Goal: Task Accomplishment & Management: Manage account settings

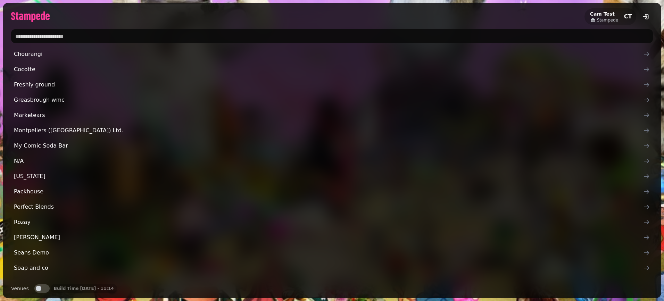
click at [106, 37] on input "text" at bounding box center [332, 36] width 642 height 14
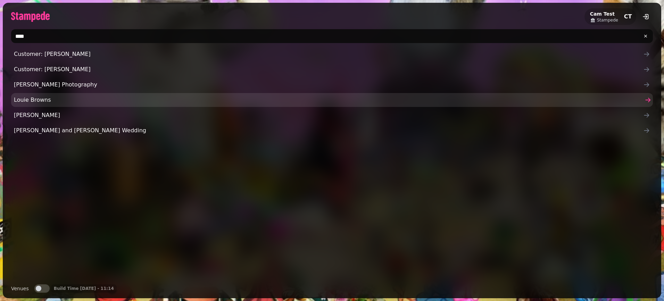
type input "****"
click at [46, 106] on link "Louie Browns" at bounding box center [332, 100] width 642 height 14
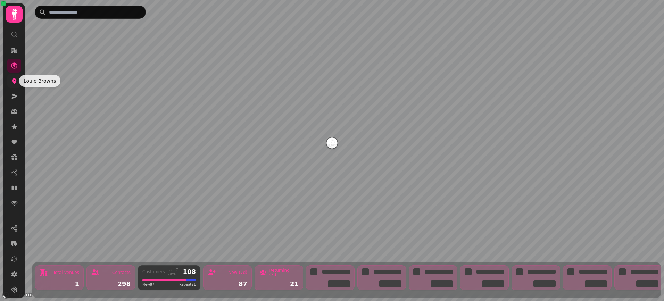
click at [13, 83] on icon at bounding box center [14, 80] width 7 height 7
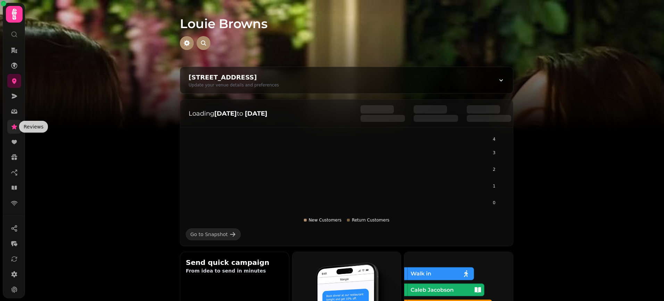
click at [15, 131] on link at bounding box center [14, 127] width 14 height 14
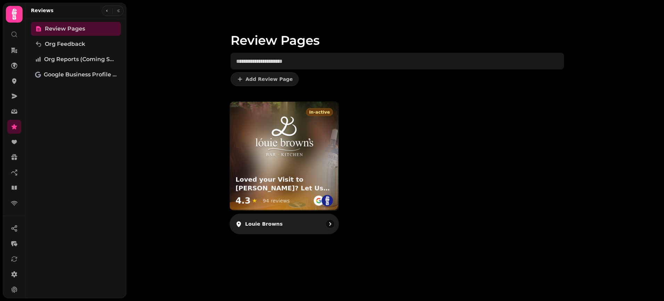
click at [306, 172] on div "in-active Loved your Visit to Louie Browns? Let Us Know! 4.3 ★ 94 reviews" at bounding box center [284, 156] width 109 height 109
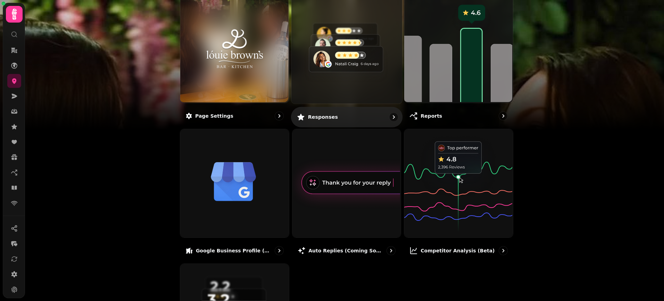
scroll to position [153, 0]
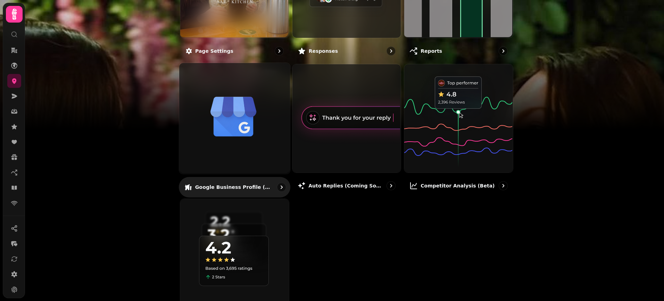
click at [245, 147] on img at bounding box center [234, 117] width 111 height 111
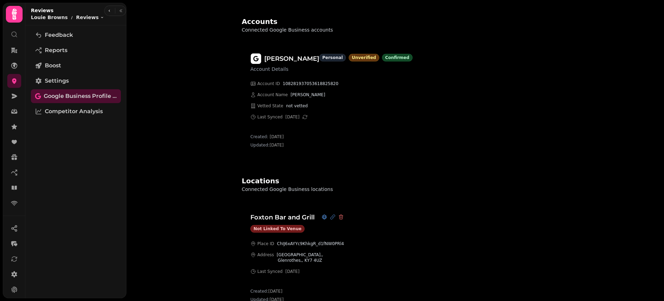
scroll to position [19, 0]
click at [195, 158] on div "Accounts Connected Google Business accounts roddy jobson Account Details person…" at bounding box center [395, 150] width 538 height 301
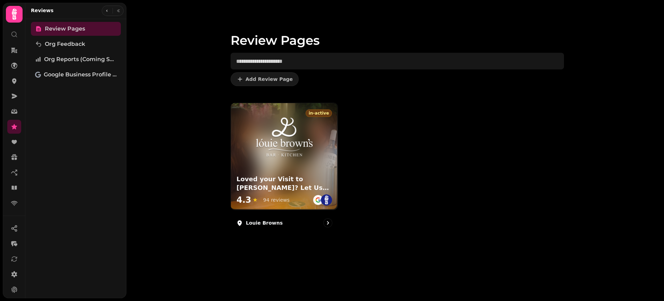
click at [186, 149] on div "Review Pages Add Review Page in-active Loved your Visit to [PERSON_NAME]? Let U…" at bounding box center [395, 150] width 538 height 301
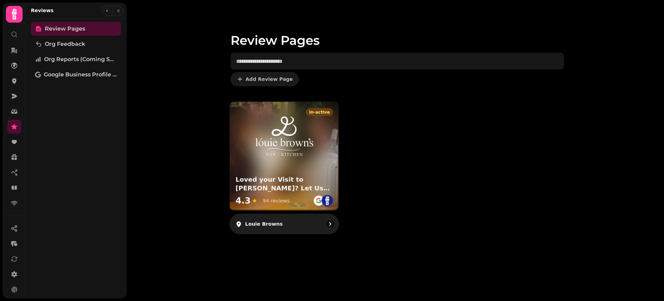
click at [297, 173] on div "Loved your Visit to Louie Browns? Let Us Know! 4.3 ★ 94 reviews" at bounding box center [284, 192] width 109 height 38
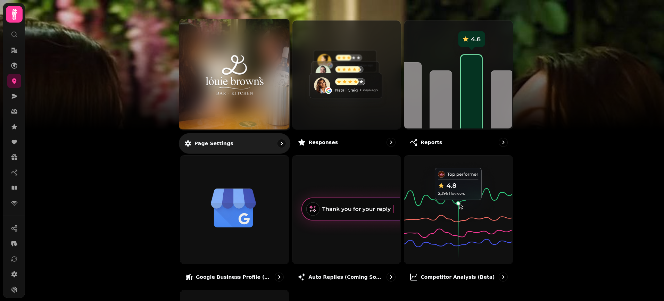
scroll to position [55, 0]
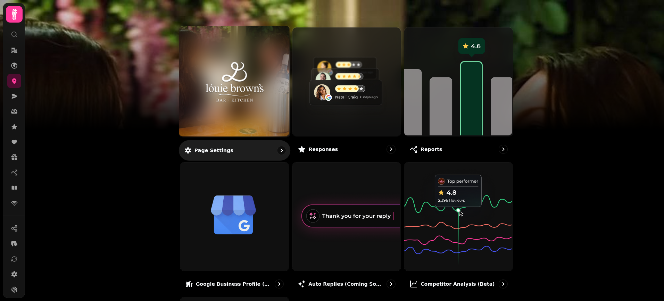
click at [232, 83] on img at bounding box center [234, 82] width 83 height 46
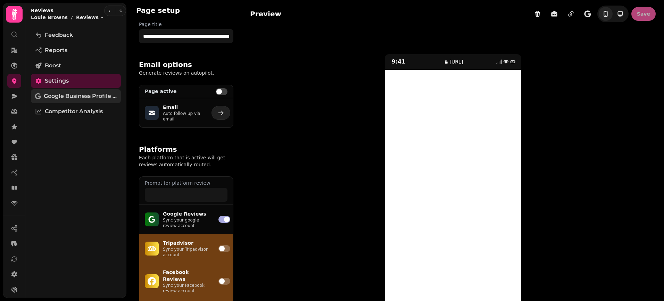
click at [80, 96] on span "Google Business Profile (Beta)" at bounding box center [80, 96] width 73 height 8
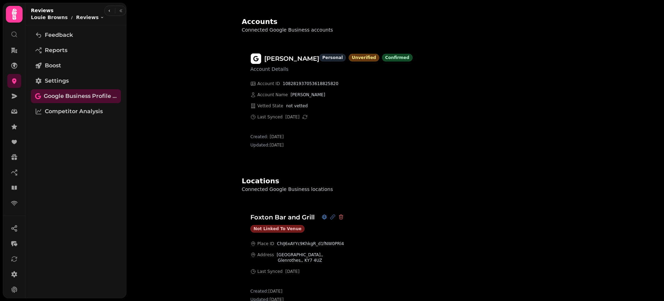
click at [180, 182] on div "Accounts Connected Google Business accounts roddy jobson Account Details person…" at bounding box center [395, 150] width 538 height 301
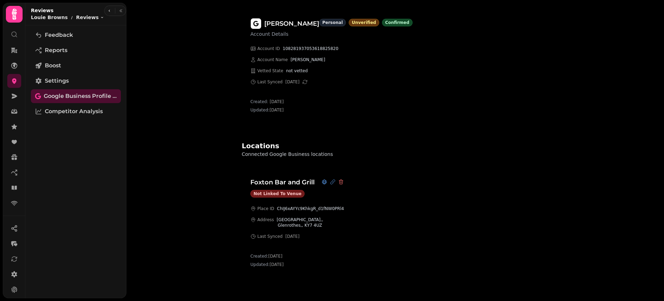
click at [206, 232] on div "Accounts Connected Google Business accounts roddy jobson Account Details person…" at bounding box center [395, 150] width 538 height 301
click at [172, 71] on div "Accounts Connected Google Business accounts roddy jobson Account Details person…" at bounding box center [395, 150] width 538 height 301
click at [60, 81] on span "Settings" at bounding box center [57, 81] width 24 height 8
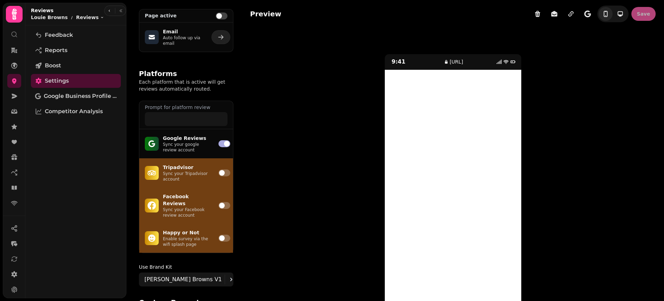
scroll to position [77, 0]
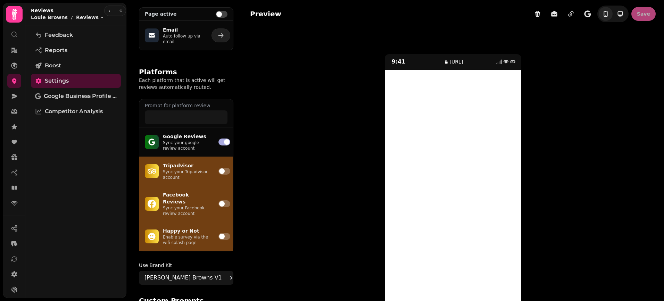
click at [197, 141] on p "Sync your google review account" at bounding box center [186, 145] width 47 height 11
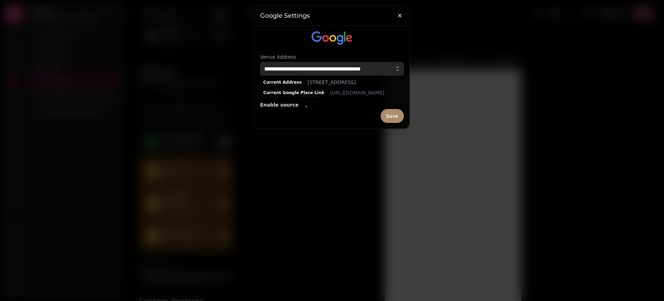
click at [316, 68] on input "**********" at bounding box center [332, 69] width 144 height 14
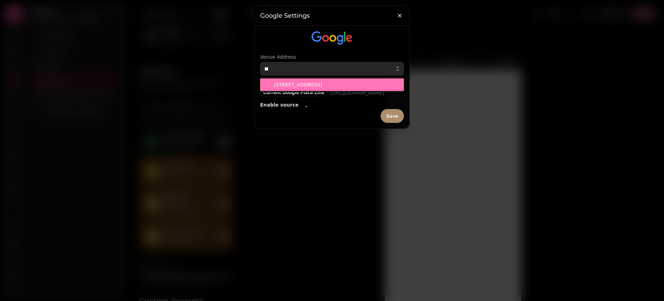
type input "*"
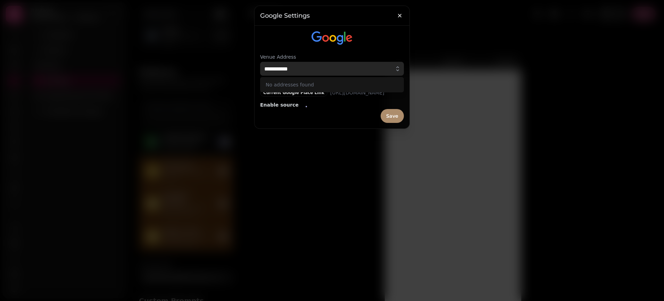
type input "**********"
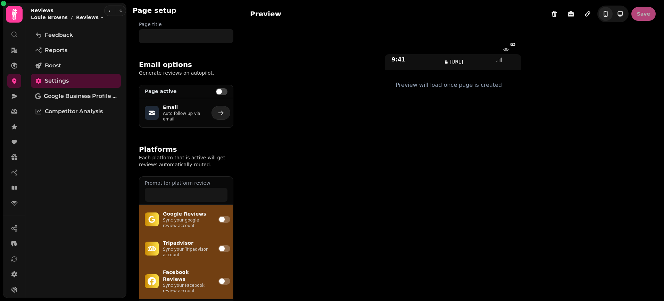
type input "**********"
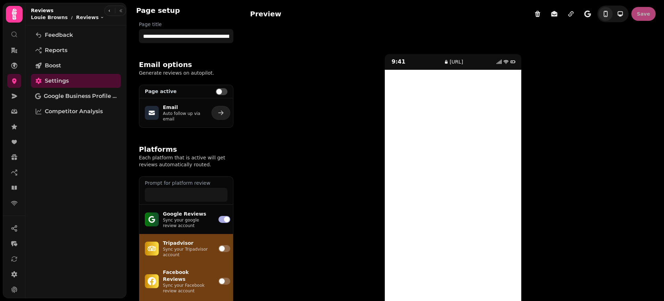
click at [198, 105] on p "Email" at bounding box center [183, 107] width 40 height 7
select select "**********"
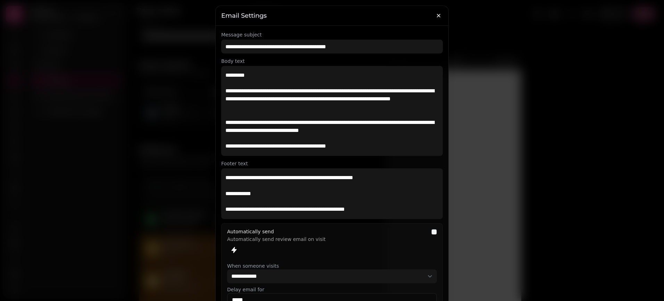
click at [183, 101] on div at bounding box center [332, 150] width 664 height 301
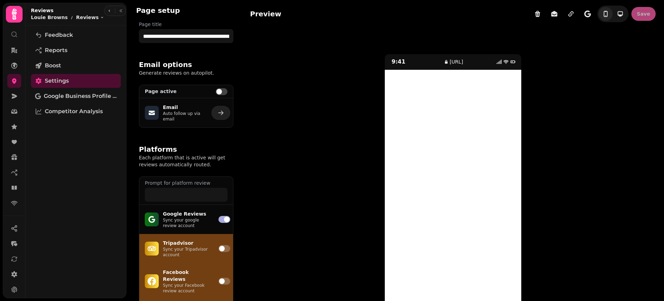
scroll to position [91, 0]
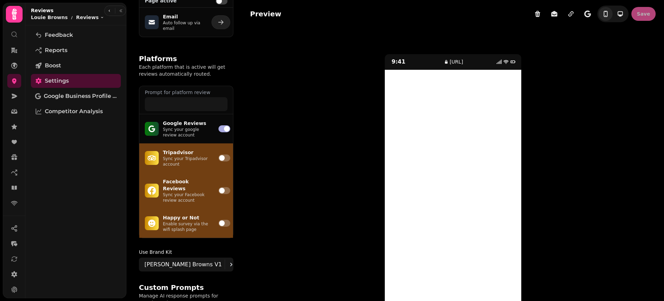
click at [197, 129] on p "Sync your google review account" at bounding box center [186, 132] width 47 height 11
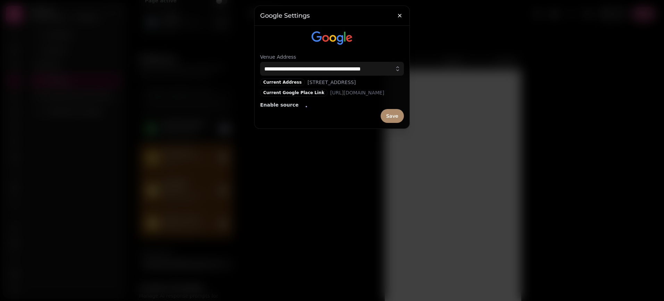
click at [305, 97] on div "Current Google Place Link https://search.google.com/local/writereview?placeid=C…" at bounding box center [322, 93] width 124 height 8
click at [445, 85] on div at bounding box center [332, 150] width 664 height 301
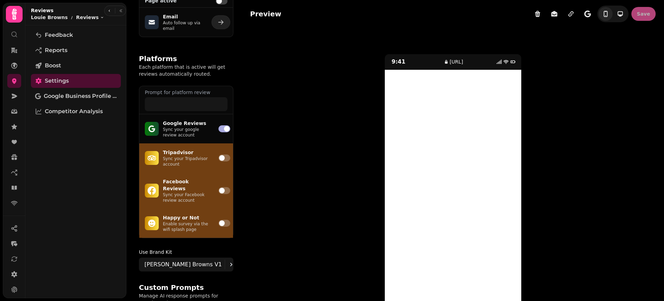
click at [204, 52] on div "Platforms Each platform that is active will get reviews automatically routed. P…" at bounding box center [186, 146] width 95 height 201
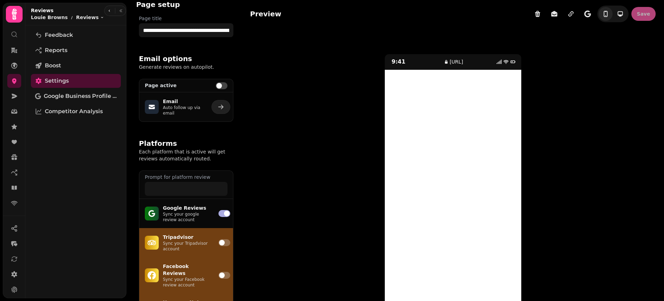
scroll to position [0, 0]
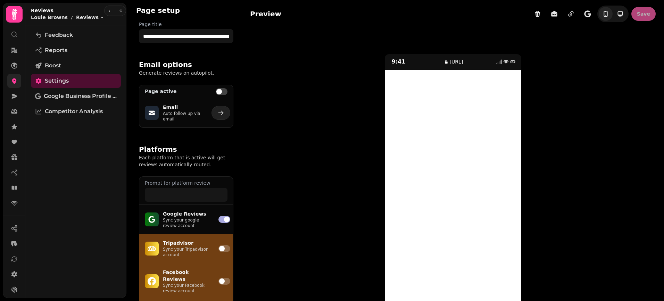
click at [13, 80] on icon at bounding box center [14, 82] width 5 height 6
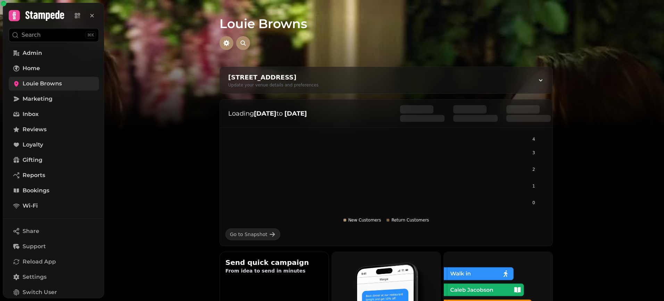
click at [536, 83] on div "Regents Way, Dalgety Bay, Dunfermline KY11, UK Update your venue details and pr…" at bounding box center [386, 80] width 333 height 26
select select "**********"
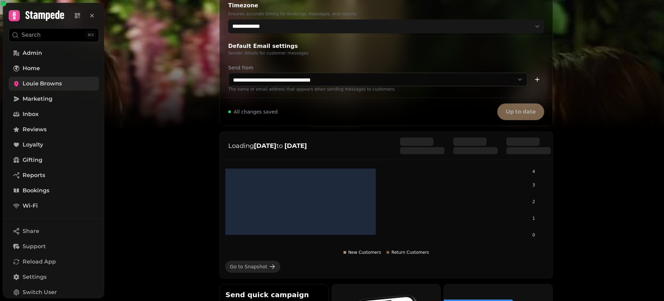
scroll to position [93, 0]
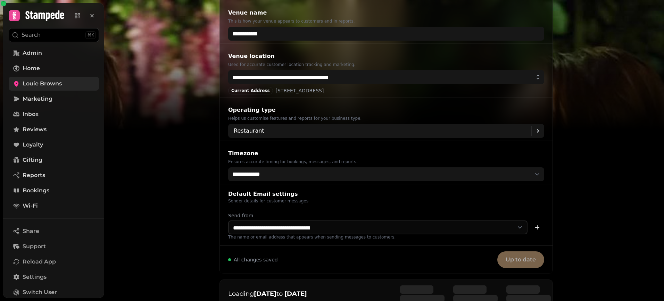
click at [252, 91] on div "Current Address" at bounding box center [250, 91] width 45 height 8
click at [202, 95] on img at bounding box center [332, 87] width 664 height 174
click at [198, 117] on img at bounding box center [332, 87] width 664 height 174
click at [187, 95] on img at bounding box center [332, 87] width 664 height 174
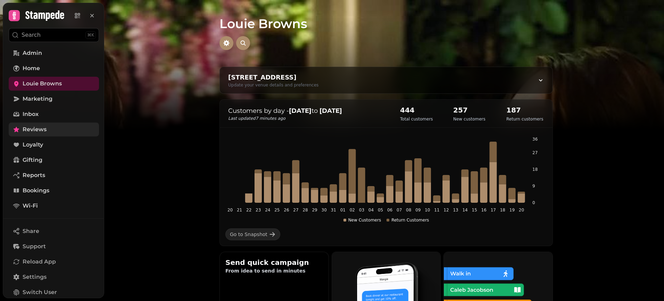
click at [40, 128] on span "Reviews" at bounding box center [35, 129] width 24 height 8
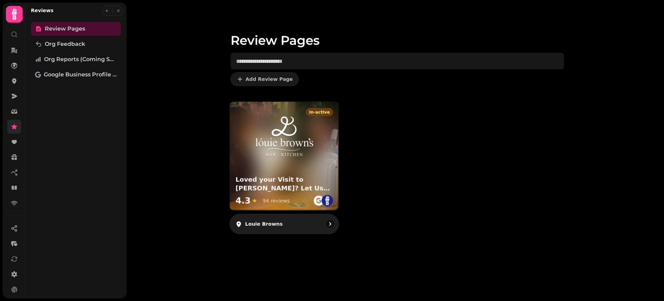
click at [290, 146] on img at bounding box center [285, 136] width 58 height 46
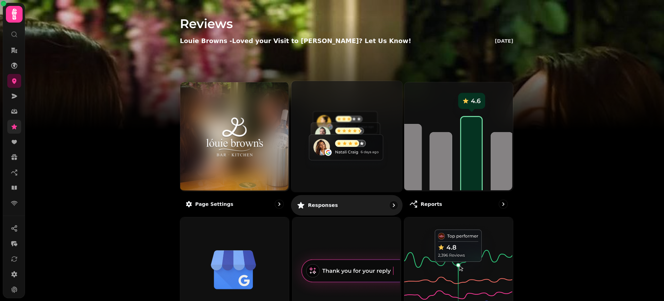
click at [362, 176] on img at bounding box center [345, 135] width 111 height 111
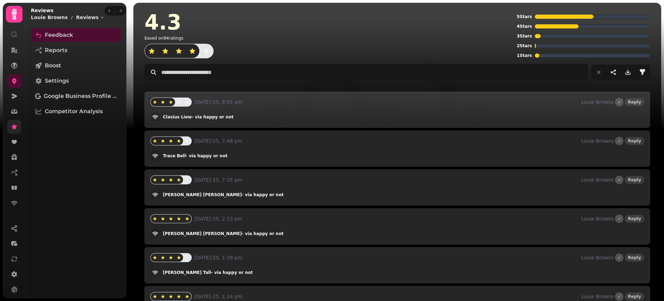
click at [256, 32] on div "4.3" at bounding box center [330, 22] width 370 height 21
click at [15, 84] on link at bounding box center [14, 81] width 14 height 14
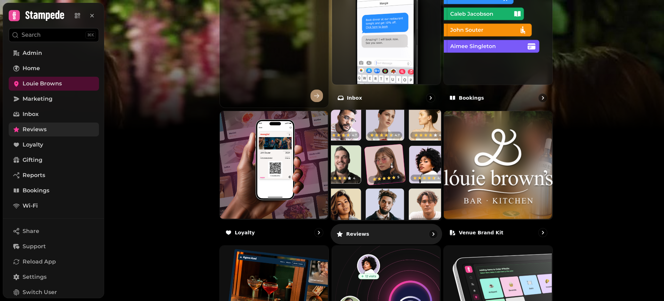
scroll to position [221, 0]
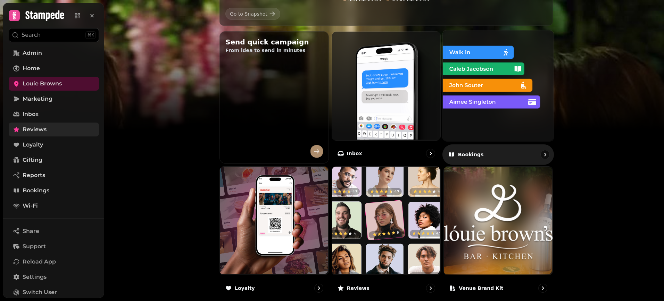
click at [492, 107] on img at bounding box center [497, 85] width 111 height 111
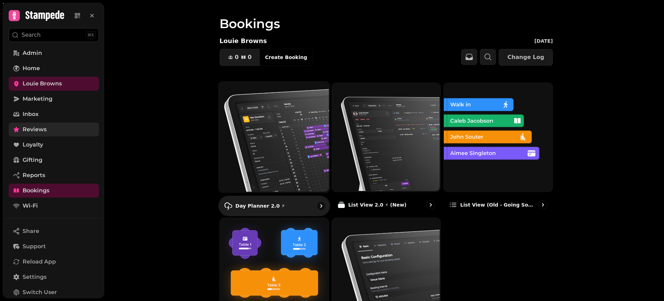
click at [307, 154] on img at bounding box center [273, 136] width 111 height 111
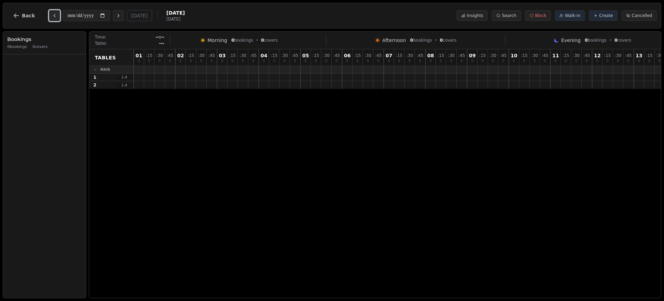
click at [53, 14] on icon "Previous day" at bounding box center [55, 16] width 6 height 6
type input "**********"
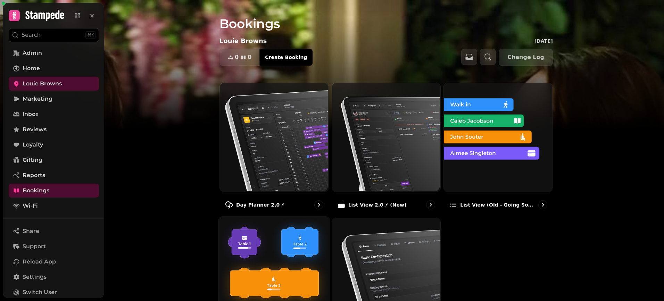
scroll to position [69, 0]
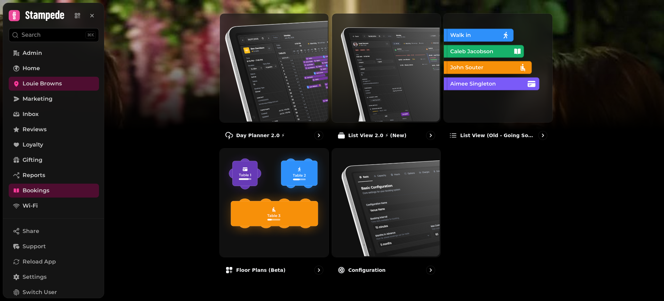
click at [158, 74] on img at bounding box center [332, 87] width 664 height 174
click at [38, 132] on span "Reviews" at bounding box center [35, 129] width 24 height 8
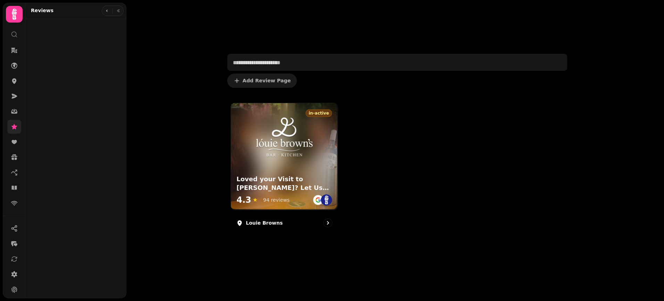
click at [163, 155] on div "Review Pages Add Review Page in-active Loved your Visit to Louie Browns? Let Us…" at bounding box center [395, 150] width 538 height 301
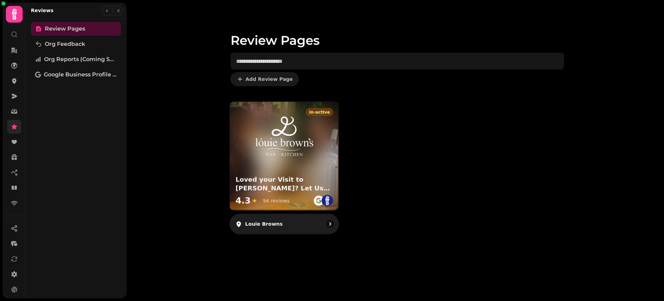
click at [305, 155] on img at bounding box center [285, 136] width 58 height 46
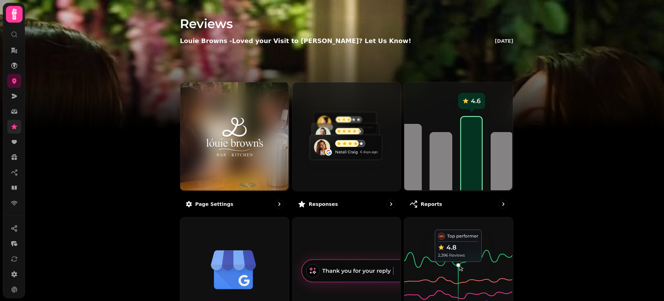
click at [123, 181] on div "Reviews Louie Browns - Loved your Visit to Louie Browns? Let Us Know! Wed 20 Au…" at bounding box center [344, 150] width 639 height 301
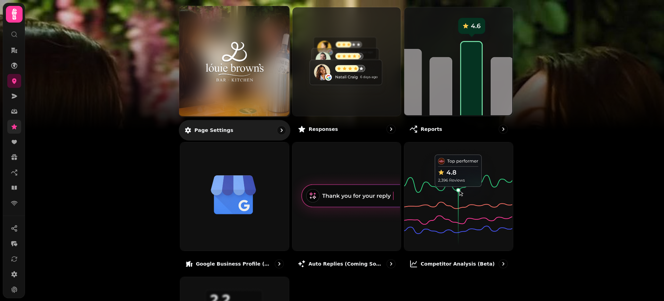
click at [263, 89] on div at bounding box center [234, 61] width 111 height 111
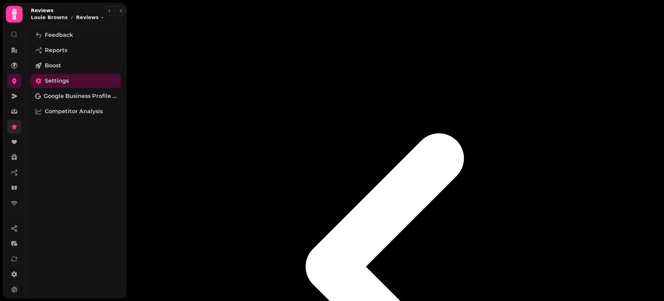
scroll to position [42, 0]
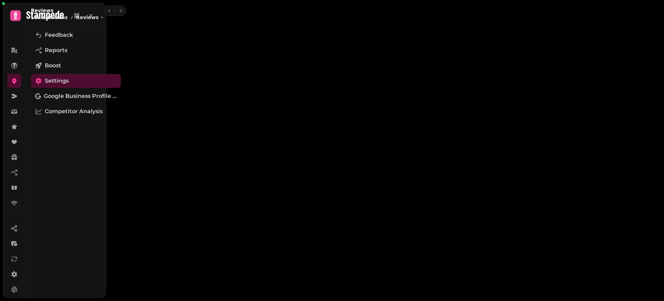
type input "**********"
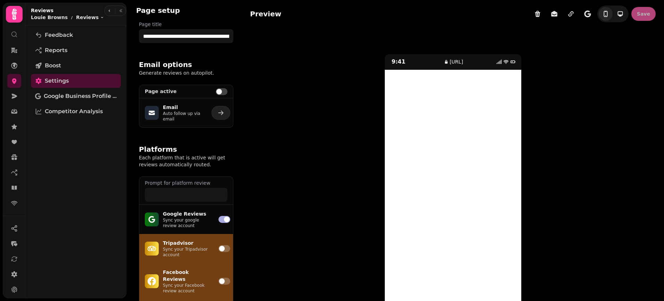
click at [191, 218] on p "Sync your google review account" at bounding box center [186, 223] width 47 height 11
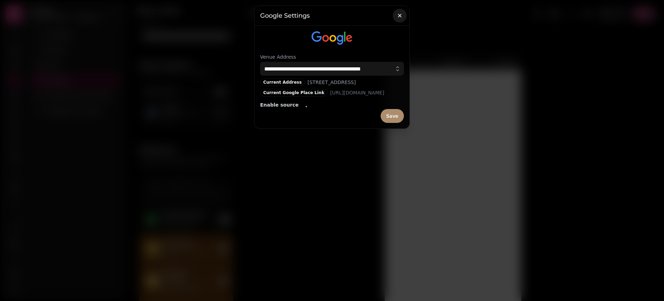
click at [401, 15] on icon "button" at bounding box center [399, 15] width 7 height 7
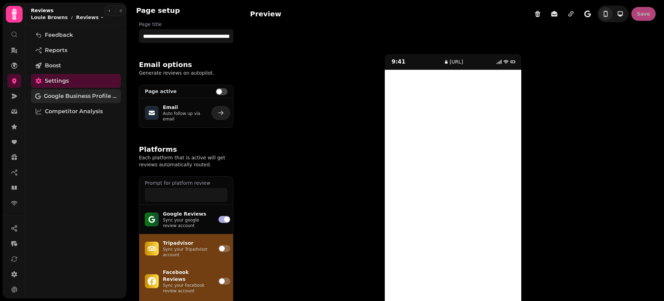
click at [76, 99] on span "Google Business Profile (Beta)" at bounding box center [80, 96] width 73 height 8
click at [14, 82] on icon at bounding box center [14, 82] width 5 height 6
click at [204, 215] on p "Google Reviews" at bounding box center [186, 214] width 47 height 7
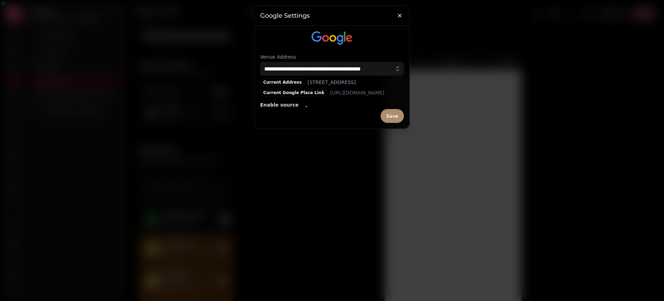
click at [300, 97] on div "Current Google Place Link https://search.google.com/local/writereview?placeid=C…" at bounding box center [322, 93] width 124 height 8
click at [335, 73] on input "**********" at bounding box center [332, 69] width 144 height 14
click at [285, 72] on input "text" at bounding box center [332, 69] width 144 height 14
type input "**********"
click at [398, 118] on span "Save" at bounding box center [392, 116] width 12 height 5
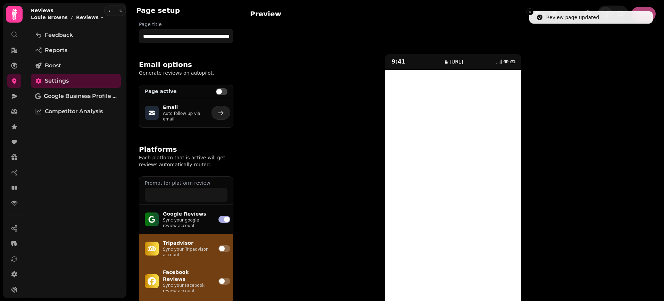
click at [194, 219] on p "Sync your google review account" at bounding box center [186, 223] width 47 height 11
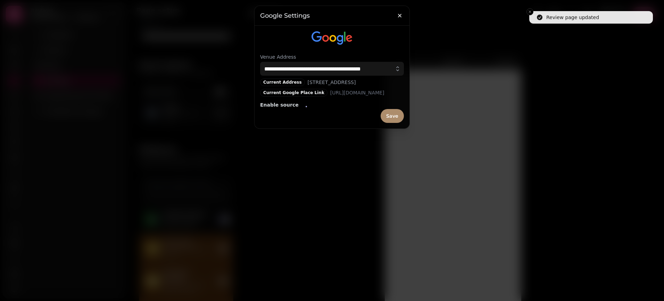
click at [297, 97] on div "Current Google Place Link https://search.google.com/local/writereview?placeid=C…" at bounding box center [322, 93] width 124 height 8
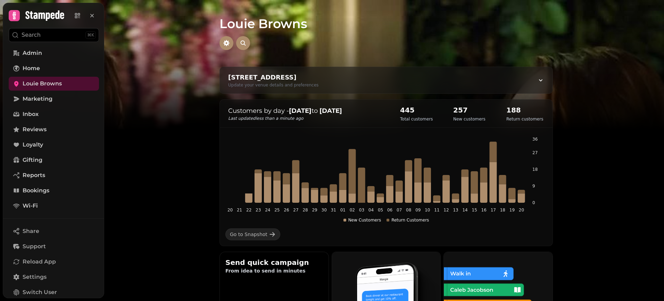
click at [527, 79] on div "[GEOGRAPHIC_DATA], [GEOGRAPHIC_DATA], [GEOGRAPHIC_DATA] Update your venue detai…" at bounding box center [386, 80] width 333 height 26
select select "**********"
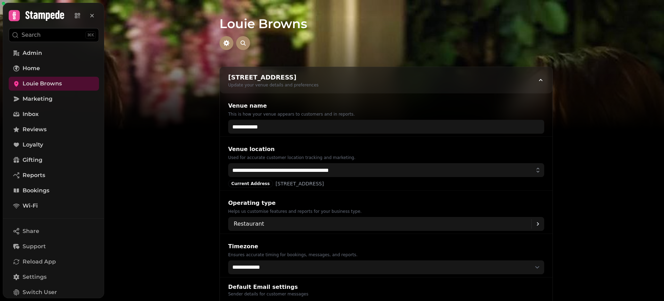
select select "**********"
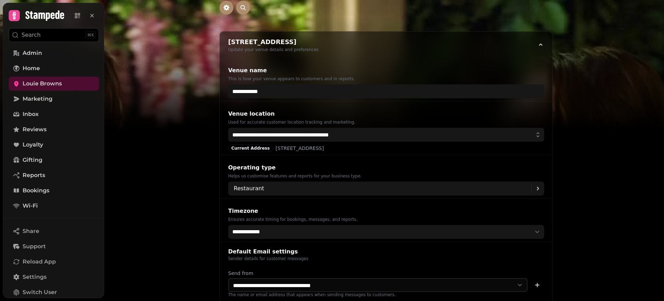
scroll to position [58, 0]
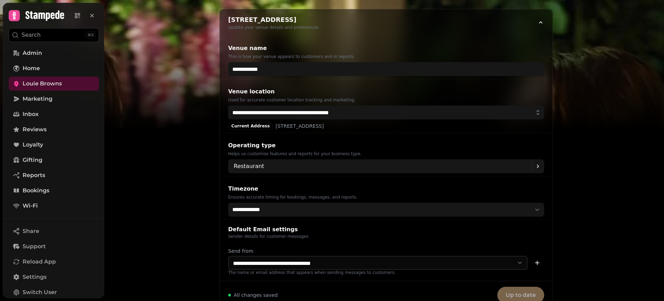
click at [177, 108] on img at bounding box center [332, 87] width 664 height 174
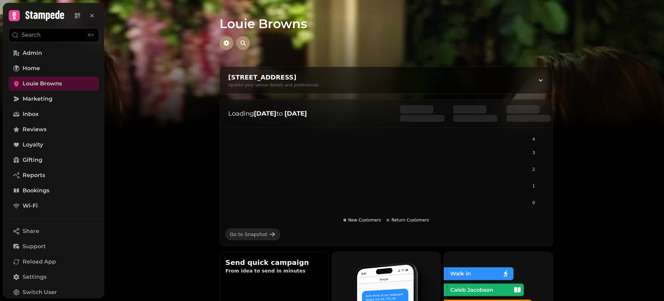
click at [186, 158] on img at bounding box center [332, 87] width 664 height 174
click at [432, 40] on div at bounding box center [387, 43] width 334 height 14
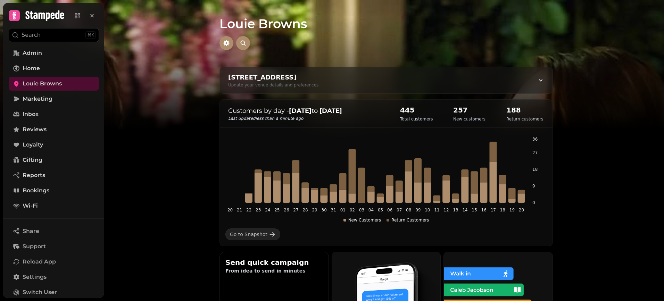
click at [471, 81] on div "Regents Way, Dalgety Bay, Dunfermline KY11, UK Update your venue details and pr…" at bounding box center [386, 80] width 333 height 26
select select "**********"
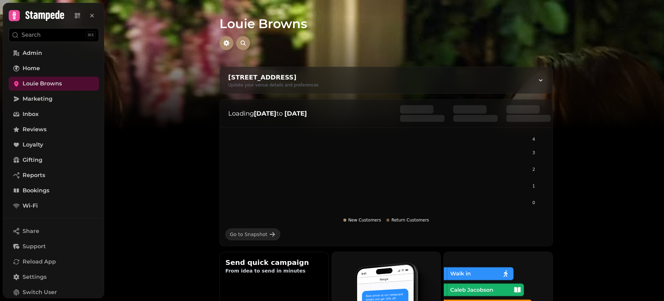
click at [388, 80] on div "[GEOGRAPHIC_DATA], [GEOGRAPHIC_DATA], [GEOGRAPHIC_DATA] Update your venue detai…" at bounding box center [386, 80] width 333 height 26
select select "**********"
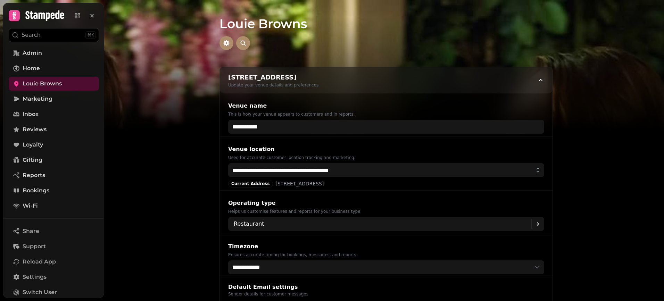
select select "**********"
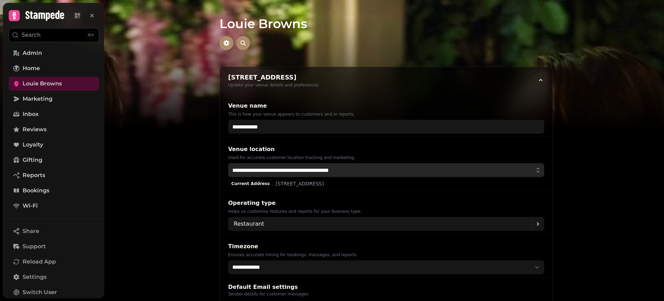
drag, startPoint x: 369, startPoint y: 171, endPoint x: 227, endPoint y: 160, distance: 142.6
click at [227, 160] on div "**********" at bounding box center [386, 164] width 333 height 54
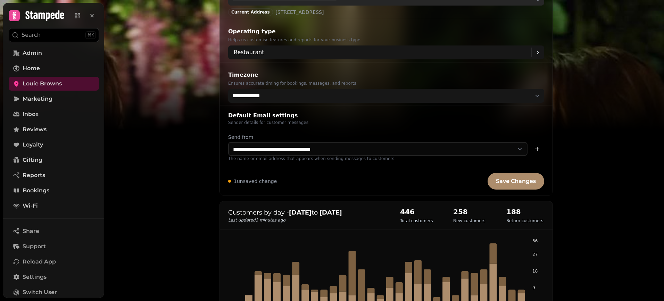
scroll to position [171, 0]
type input "**********"
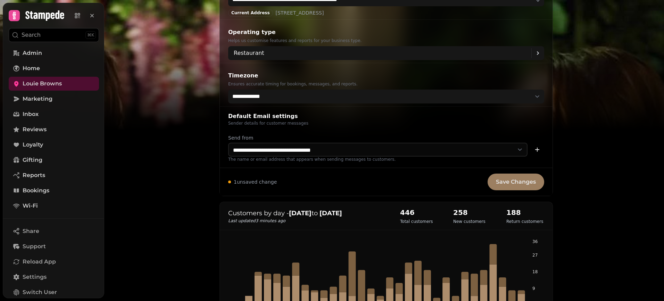
click at [523, 183] on span "Save Changes" at bounding box center [516, 182] width 40 height 6
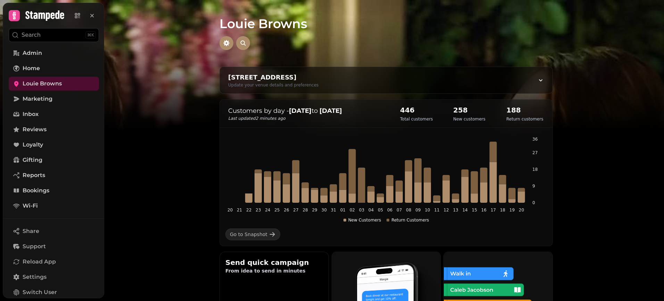
click at [173, 227] on div "Louie Browns Regents Way, Dalgety Bay, Dunfermline KY11 9UY, UK Update your ven…" at bounding box center [386, 150] width 556 height 301
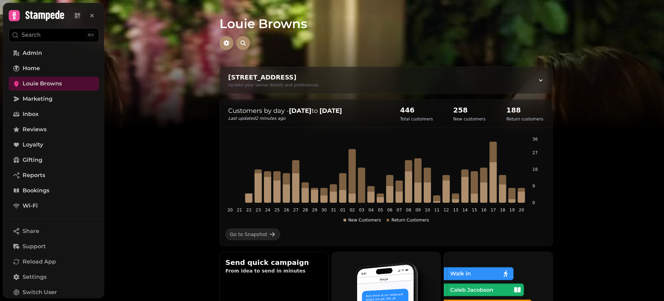
click at [468, 82] on div "Regents Way, Dalgety Bay, Dunfermline KY11 9UY, UK Update your venue details an…" at bounding box center [386, 80] width 333 height 26
select select "**********"
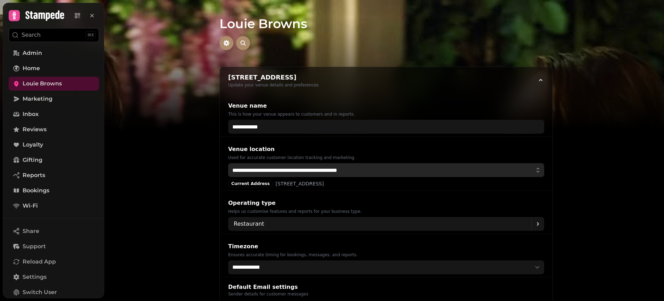
click at [410, 173] on input "**********" at bounding box center [386, 170] width 316 height 14
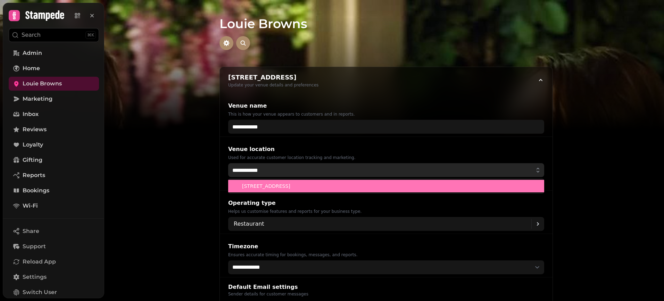
type input "**********"
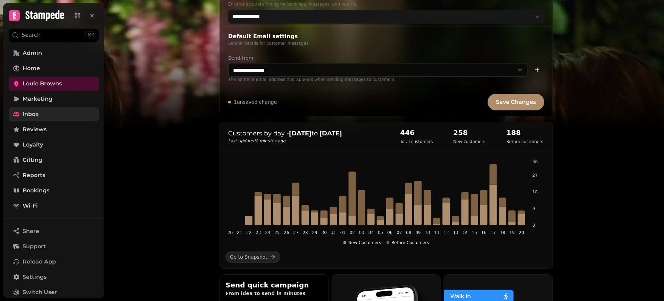
scroll to position [228, 0]
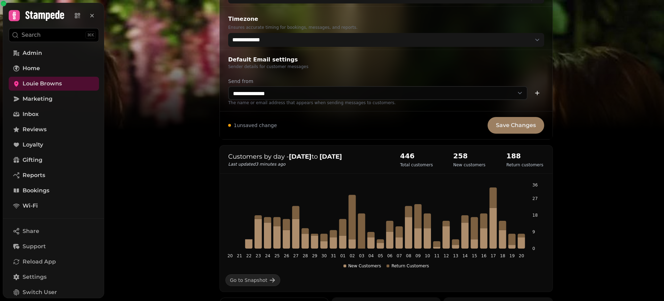
click at [519, 127] on span "Save Changes" at bounding box center [516, 126] width 40 height 6
click at [36, 126] on span "Reviews" at bounding box center [35, 129] width 24 height 8
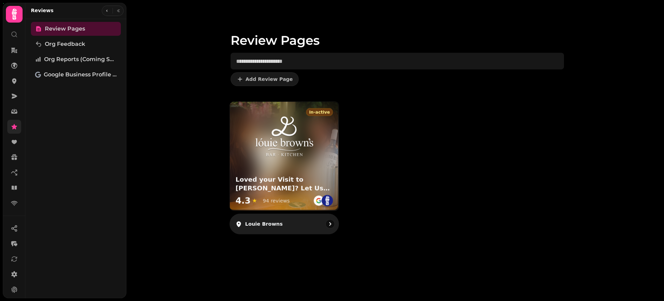
click at [285, 178] on h3 "Loved your Visit to Louie Browns? Let Us Know!" at bounding box center [285, 183] width 98 height 17
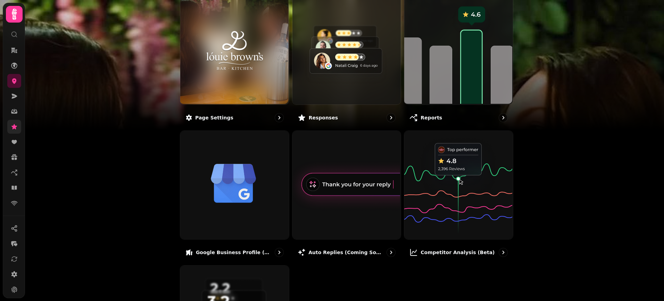
scroll to position [89, 0]
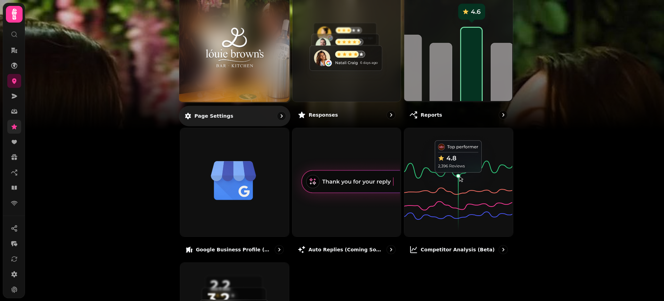
click at [243, 100] on div at bounding box center [234, 47] width 111 height 111
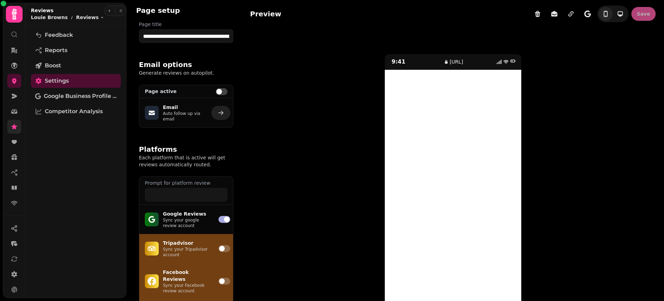
scroll to position [34, 0]
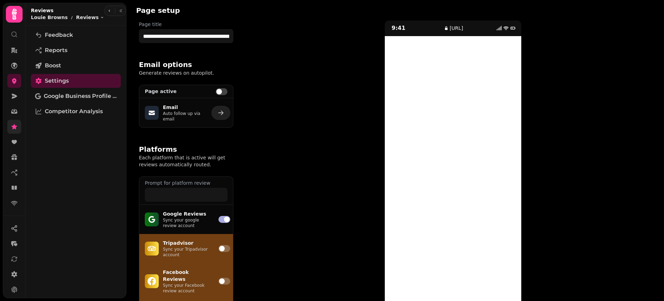
click at [196, 109] on p "Email" at bounding box center [183, 107] width 40 height 7
select select "**********"
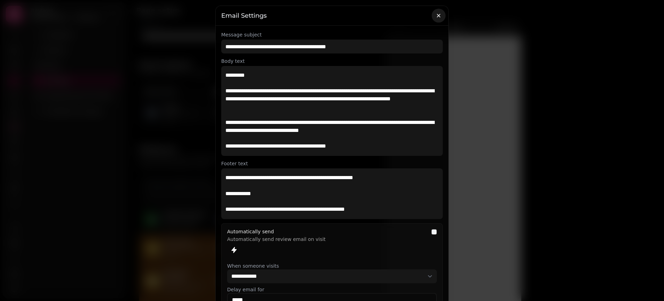
click at [436, 15] on icon "button" at bounding box center [438, 15] width 7 height 7
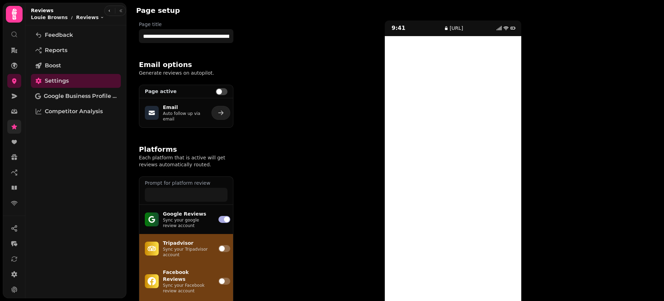
scroll to position [62, 0]
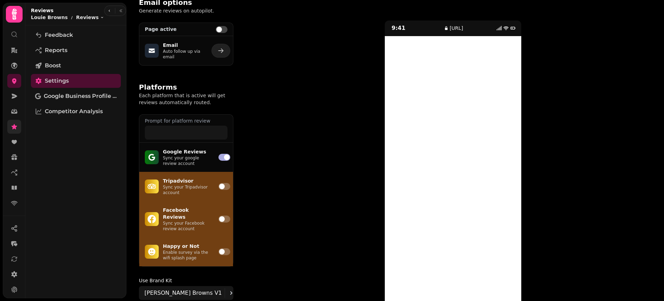
click at [190, 156] on p "Sync your google review account" at bounding box center [186, 160] width 47 height 11
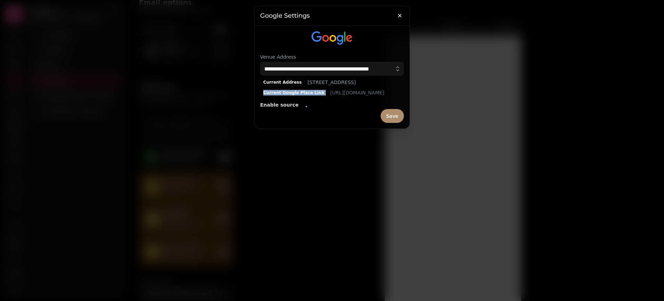
drag, startPoint x: 258, startPoint y: 100, endPoint x: 322, endPoint y: 98, distance: 64.0
click at [322, 98] on div "**********" at bounding box center [332, 77] width 155 height 103
click at [400, 15] on icon "button" at bounding box center [399, 15] width 3 height 3
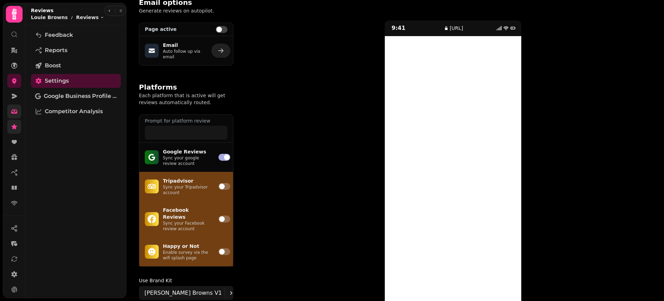
scroll to position [0, 0]
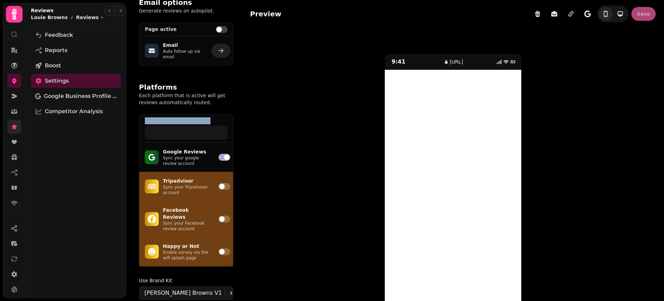
drag, startPoint x: 209, startPoint y: 120, endPoint x: 145, endPoint y: 120, distance: 63.9
click at [145, 120] on label "Prompt for platform review" at bounding box center [186, 120] width 83 height 7
copy label "Prompt for platform review"
click at [556, 13] on icon "button" at bounding box center [554, 14] width 6 height 6
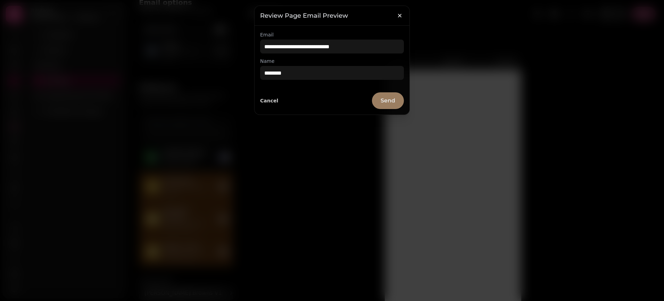
click at [383, 98] on span "Send" at bounding box center [388, 101] width 15 height 6
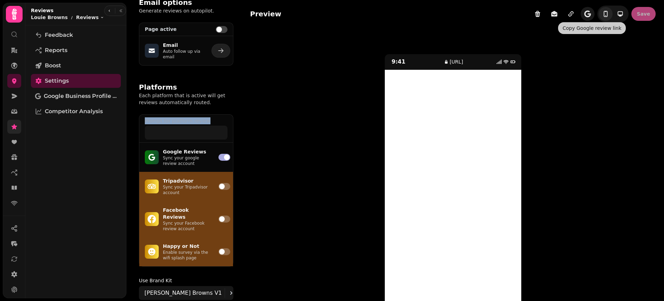
click at [590, 17] on icon "button" at bounding box center [587, 13] width 7 height 7
click at [287, 133] on div "9:41 reviews.stampede.ai" at bounding box center [453, 176] width 406 height 290
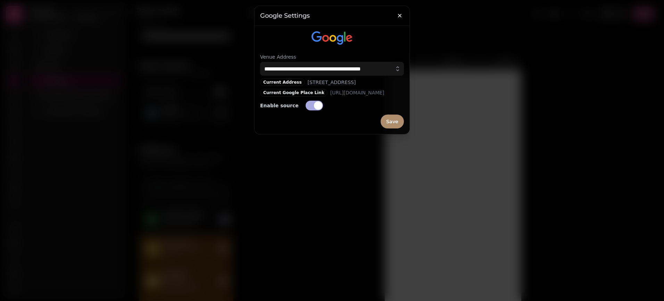
click at [432, 72] on div at bounding box center [332, 150] width 664 height 301
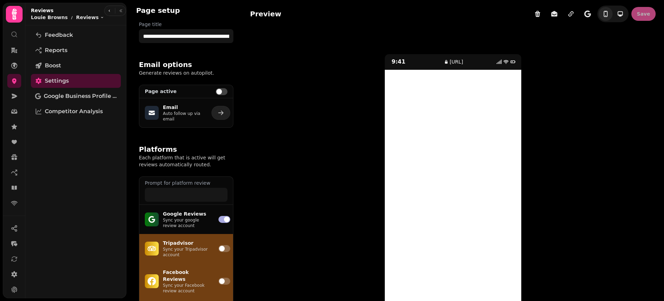
click at [198, 104] on p "Email" at bounding box center [183, 107] width 40 height 7
select select "**********"
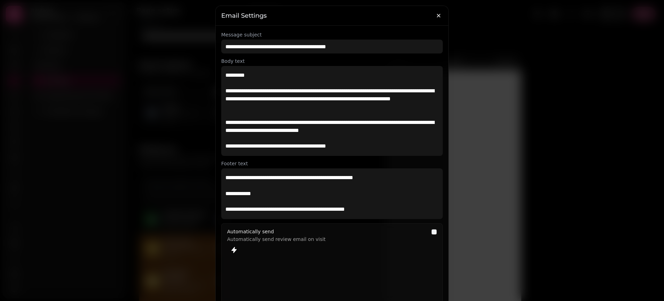
select select "**********"
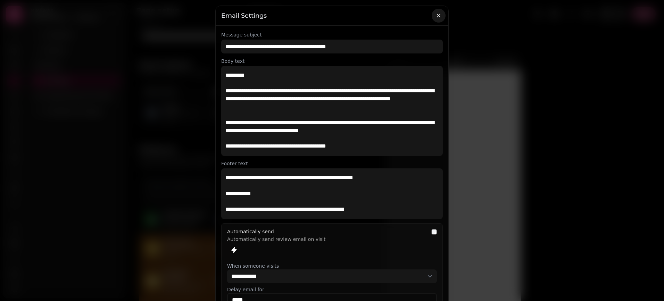
click at [437, 19] on button "button" at bounding box center [439, 16] width 14 height 14
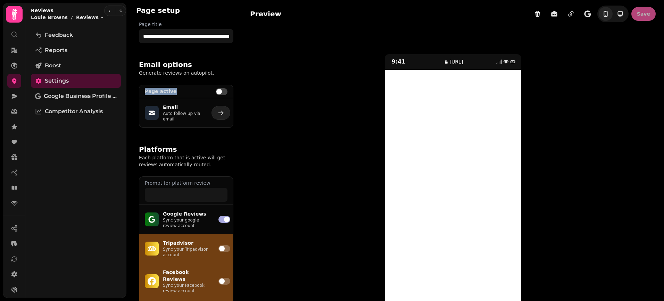
drag, startPoint x: 177, startPoint y: 93, endPoint x: 145, endPoint y: 93, distance: 32.7
click at [145, 93] on label "Page active" at bounding box center [177, 91] width 64 height 7
click at [69, 96] on span "Google Business Profile (Beta)" at bounding box center [80, 96] width 73 height 8
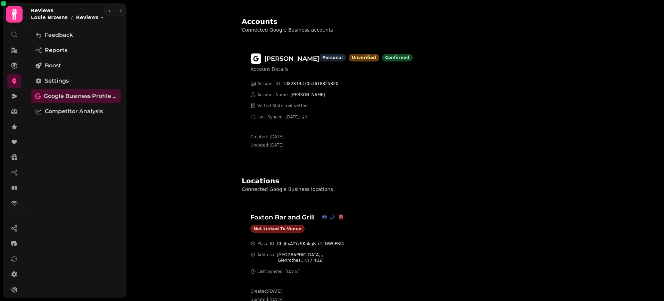
click at [187, 148] on div "Accounts Connected Google Business accounts roddy jobson Account Details person…" at bounding box center [395, 150] width 538 height 301
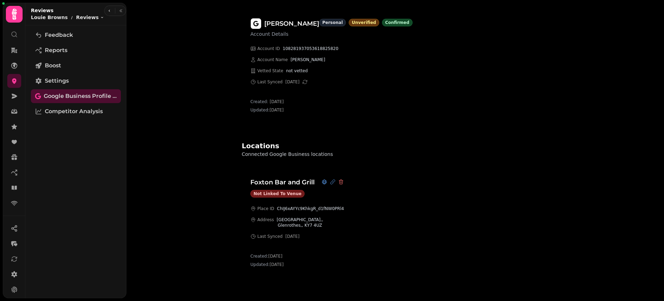
click at [172, 160] on div "Accounts Connected Google Business accounts [PERSON_NAME] Account Details perso…" at bounding box center [395, 150] width 538 height 301
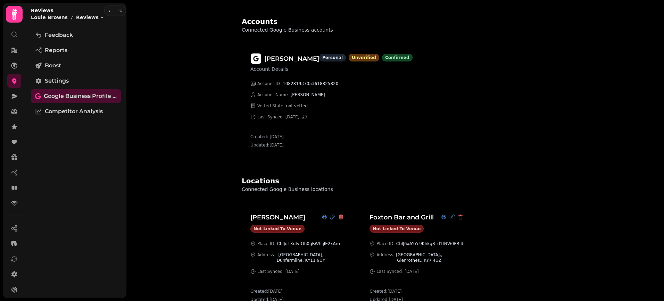
scroll to position [35, 0]
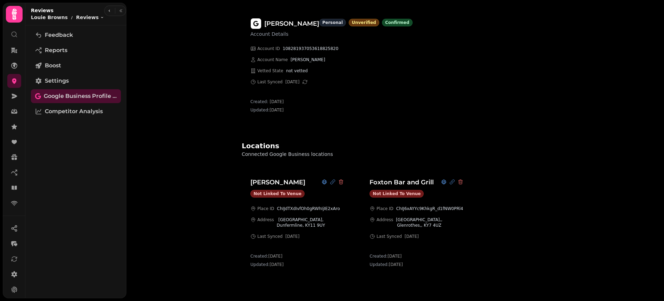
click at [223, 221] on div "Accounts Connected Google Business accounts [PERSON_NAME] Account Details perso…" at bounding box center [398, 133] width 356 height 336
click at [279, 194] on div "Not linked to venue" at bounding box center [278, 194] width 54 height 8
click at [269, 182] on h3 "[PERSON_NAME]" at bounding box center [278, 183] width 55 height 10
click at [281, 194] on div "Not linked to venue" at bounding box center [278, 194] width 54 height 8
click at [277, 179] on h3 "Louie Brown's" at bounding box center [278, 183] width 55 height 10
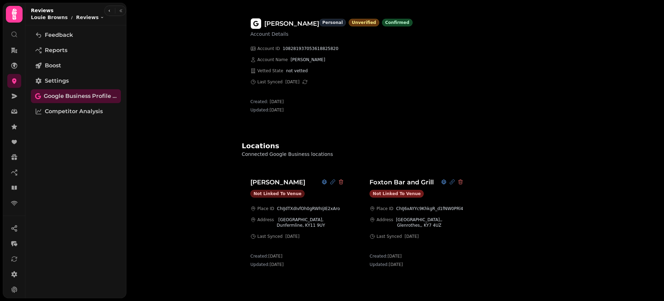
click at [270, 194] on div "Not linked to venue" at bounding box center [278, 194] width 54 height 8
click at [542, 146] on div "Accounts Connected Google Business accounts roddy jobson Account Details person…" at bounding box center [397, 133] width 345 height 320
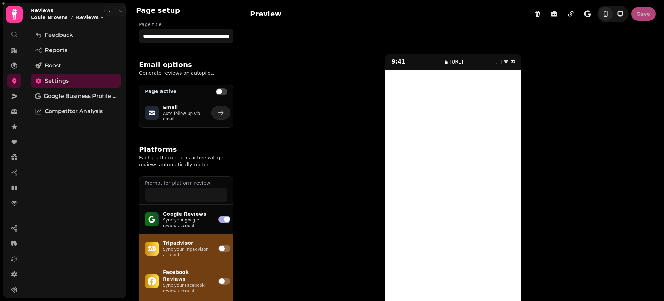
click at [327, 114] on div "9:41 [URL]" at bounding box center [453, 176] width 406 height 290
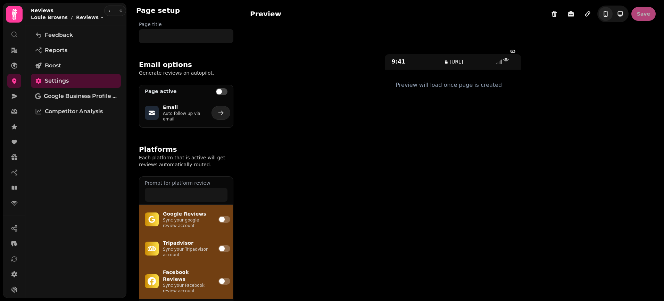
type input "**********"
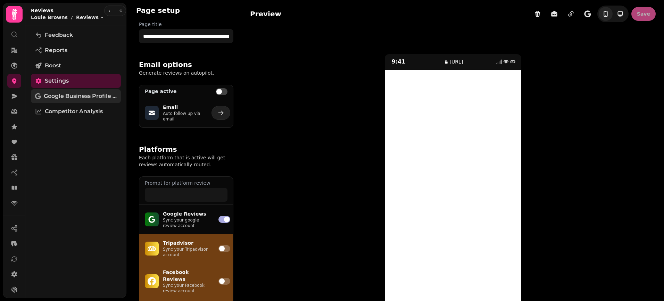
click at [85, 99] on span "Google Business Profile (Beta)" at bounding box center [80, 96] width 73 height 8
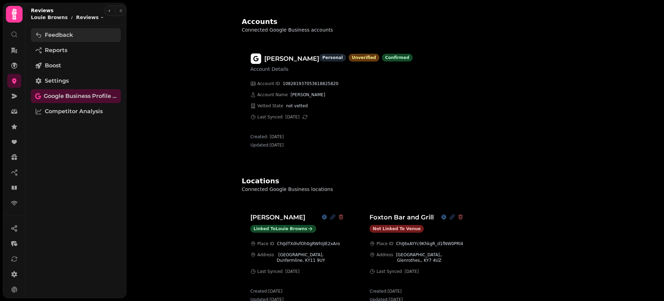
click at [70, 34] on span "Feedback" at bounding box center [59, 35] width 28 height 8
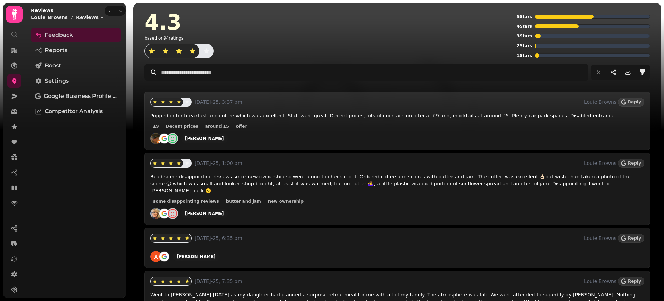
scroll to position [15, 0]
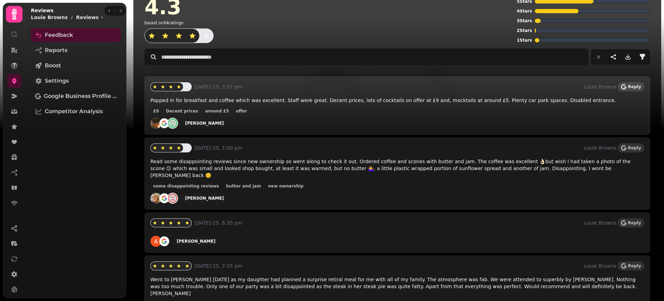
click at [635, 87] on span "Reply" at bounding box center [634, 87] width 13 height 4
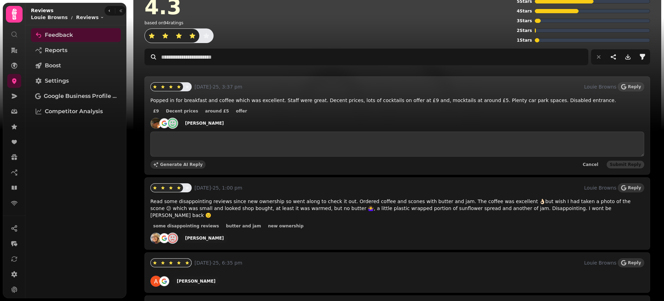
click at [167, 165] on span "Generate AI Reply" at bounding box center [181, 165] width 43 height 4
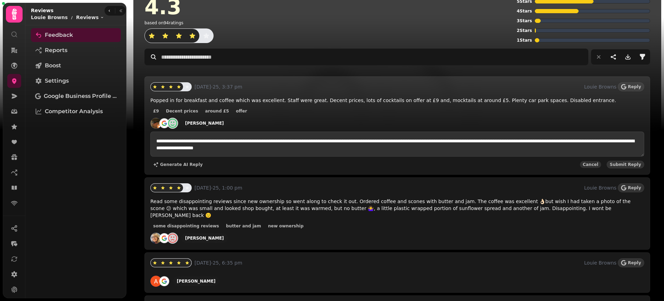
click at [594, 164] on span "Cancel" at bounding box center [591, 165] width 16 height 4
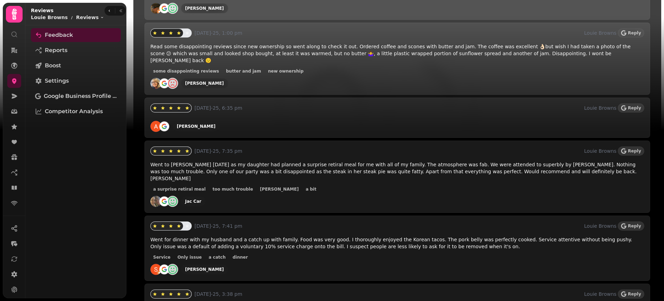
scroll to position [0, 0]
